Goal: Information Seeking & Learning: Learn about a topic

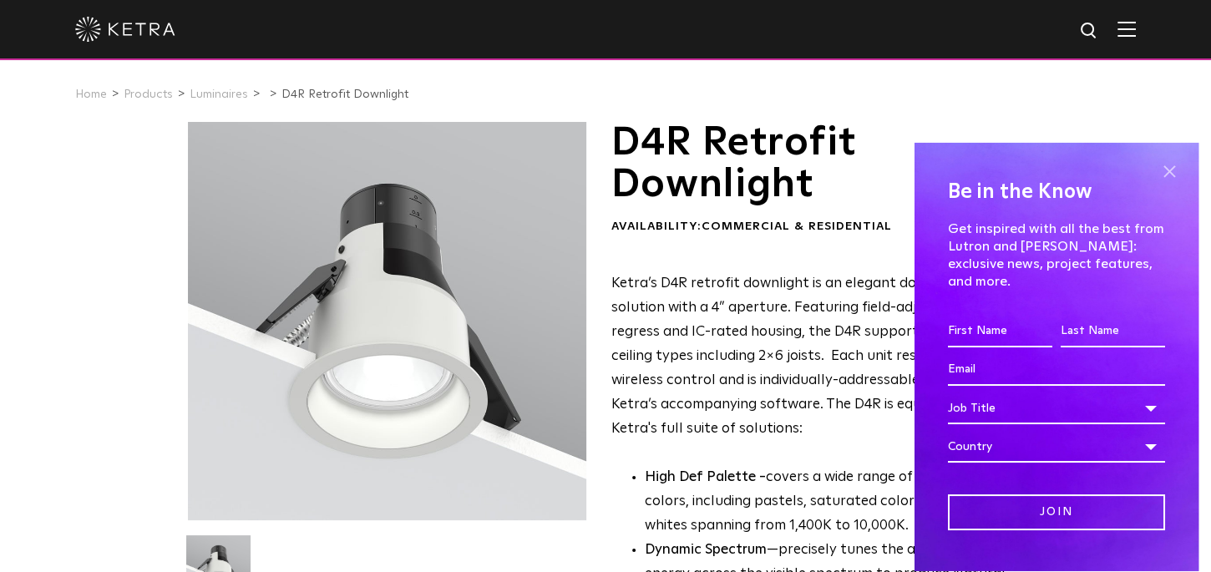
click at [1169, 171] on span at bounding box center [1169, 171] width 25 height 25
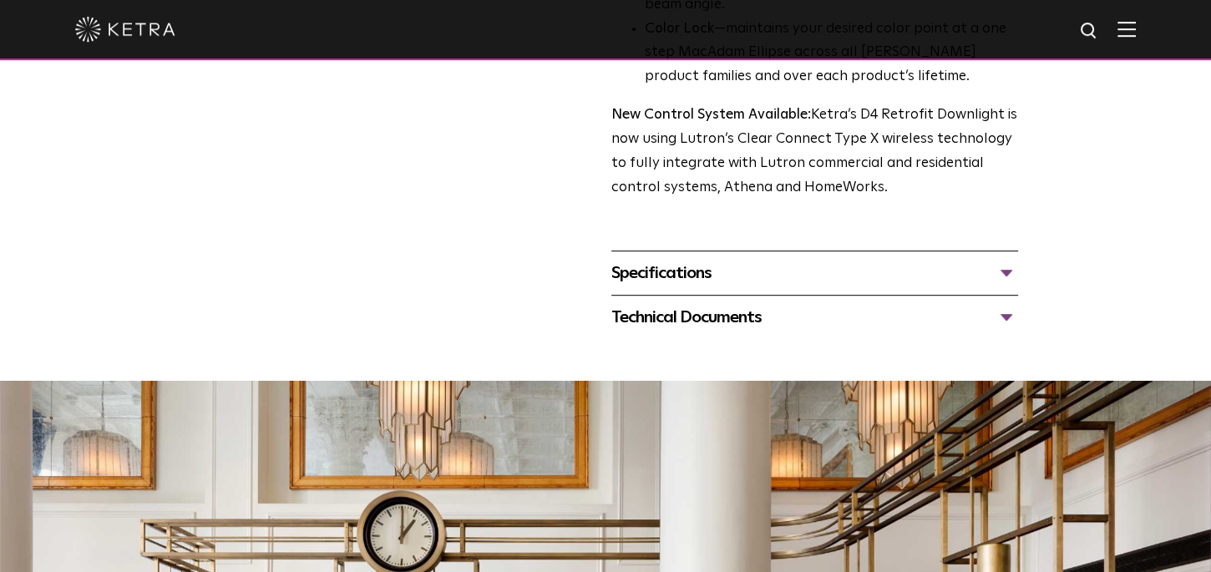
scroll to position [645, 0]
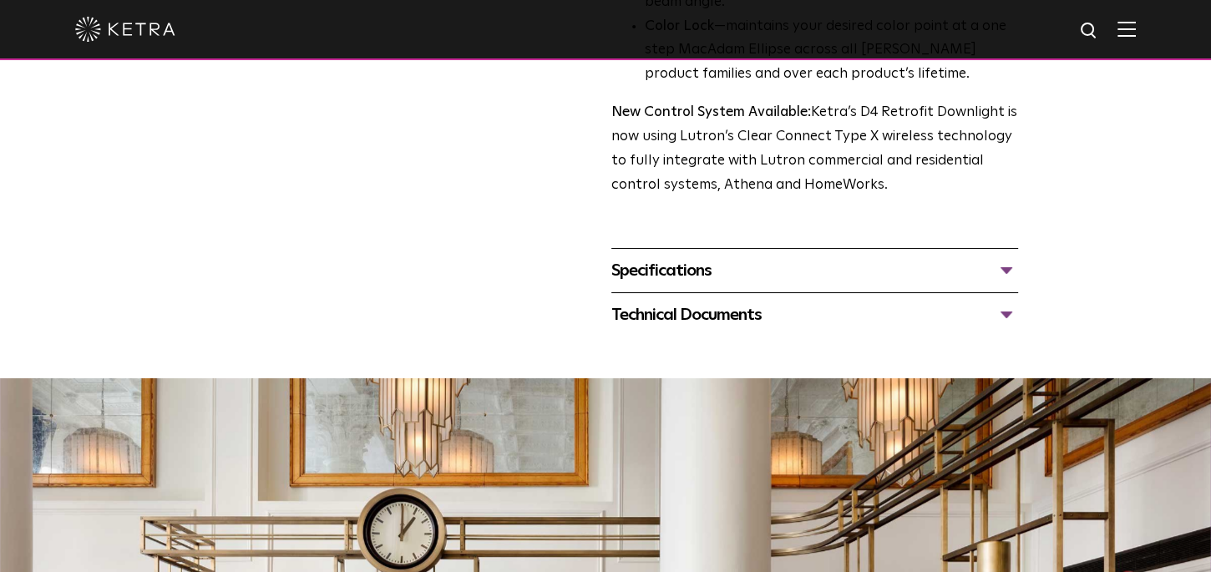
click at [1005, 275] on div "Specifications" at bounding box center [814, 270] width 407 height 27
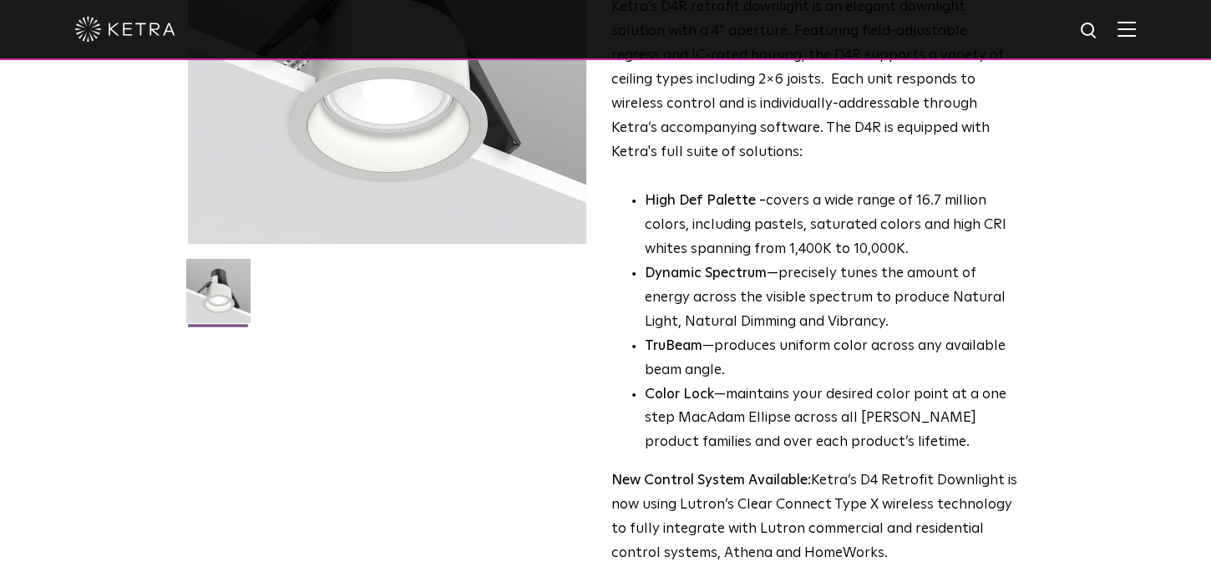
scroll to position [0, 0]
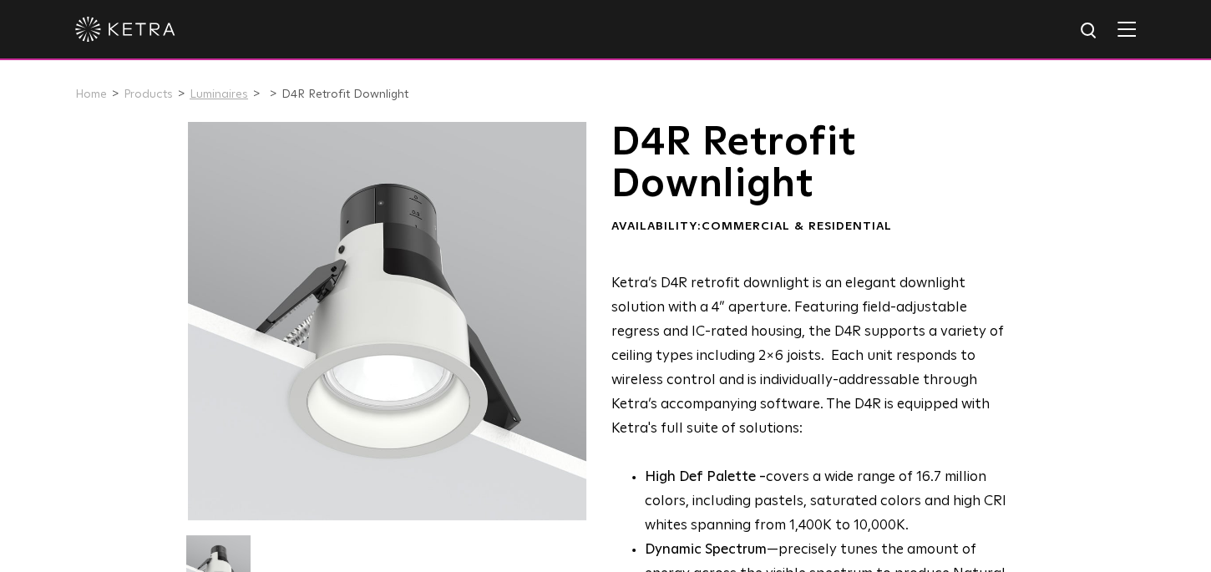
click at [226, 93] on link "Luminaires" at bounding box center [219, 95] width 58 height 12
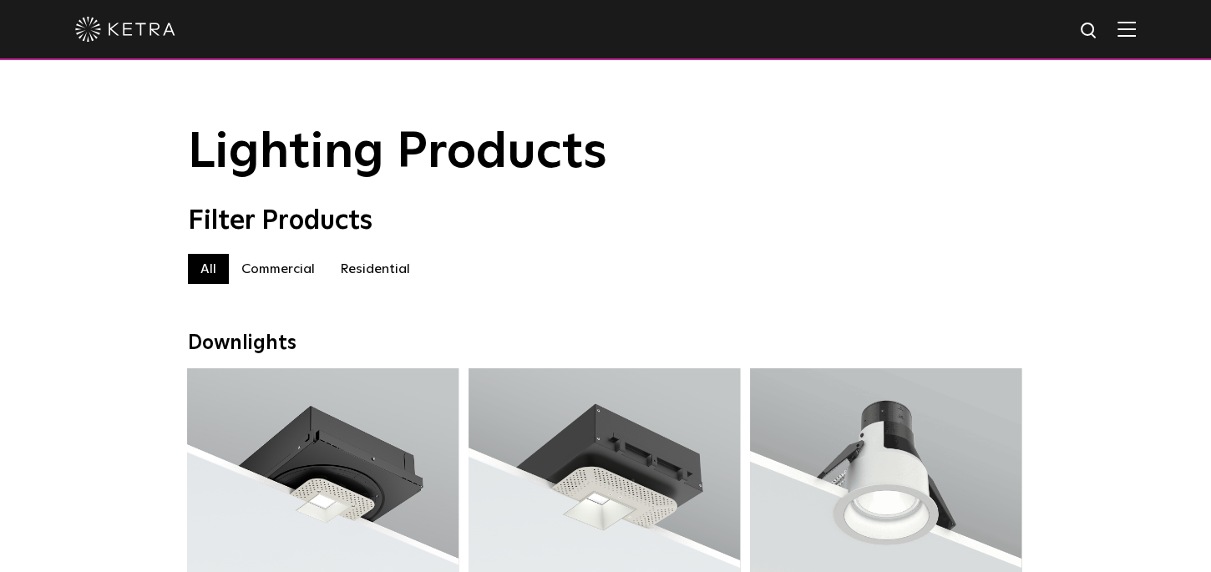
click at [278, 279] on label "Commercial" at bounding box center [278, 269] width 99 height 30
